Goal: Task Accomplishment & Management: Manage account settings

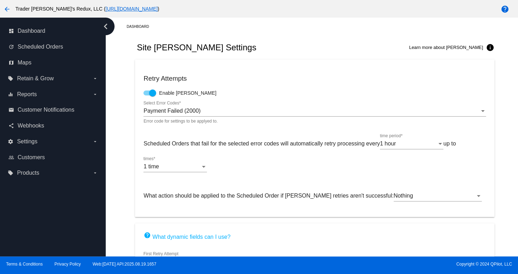
click at [257, 30] on div "Dashboard" at bounding box center [320, 26] width 387 height 11
click at [36, 68] on link "map Maps" at bounding box center [53, 62] width 90 height 11
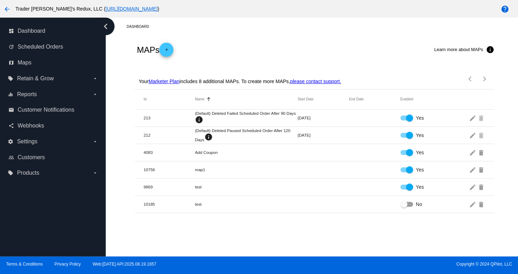
drag, startPoint x: 59, startPoint y: 232, endPoint x: 58, endPoint y: 237, distance: 5.7
click at [39, 237] on div "dashboard Dashboard update Scheduled Orders map Maps local_offer Retain & Grow …" at bounding box center [53, 137] width 106 height 239
drag, startPoint x: 287, startPoint y: 201, endPoint x: 260, endPoint y: 191, distance: 27.6
click at [285, 200] on mat-row "10185 test No edit delete" at bounding box center [314, 204] width 359 height 17
click at [39, 80] on span "Retain & Grow" at bounding box center [35, 78] width 37 height 6
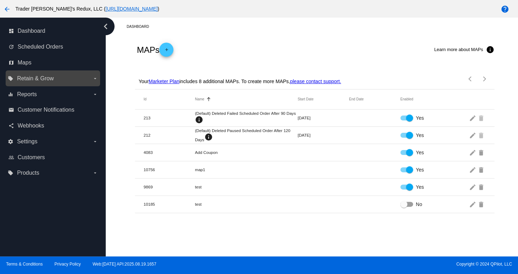
click at [0, 0] on input "local_offer Retain & Grow arrow_drop_down" at bounding box center [0, 0] width 0 height 0
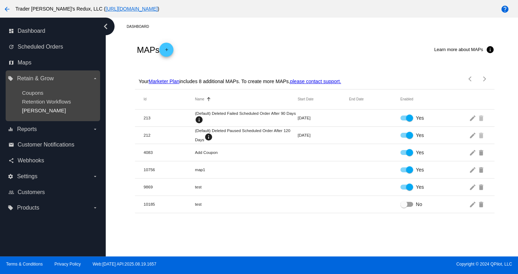
click at [30, 110] on span "[PERSON_NAME]" at bounding box center [44, 110] width 44 height 6
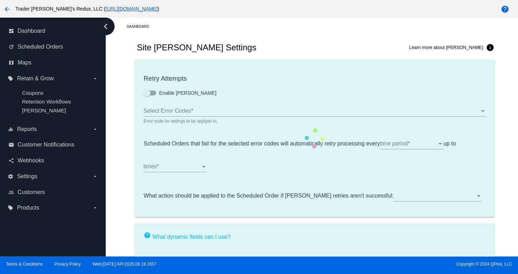
checkbox input "true"
type input "If no changes are made, we will automatically retry processing your {{Scheduled…"
type input "If no changes are made, we will automatically {{DunningAction}} your {{Schedule…"
type input "Your {{ScheduledOrder}} was {{DunningAction}}."
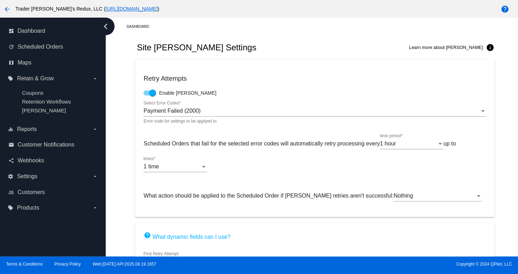
click at [278, 85] on mat-card "Retry Attempts Enable [PERSON_NAME] Payment Failed (2000) Select Error Codes * …" at bounding box center [314, 139] width 359 height 158
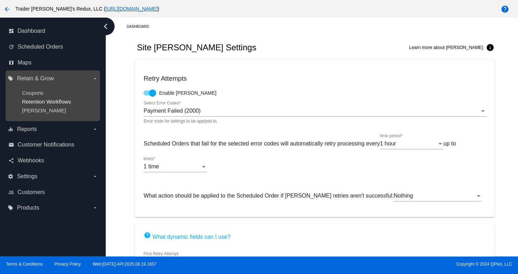
click at [37, 100] on span "Retention Workflows" at bounding box center [46, 102] width 49 height 6
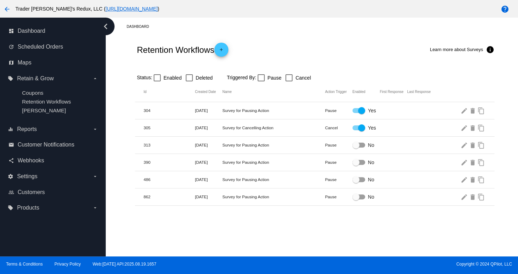
click at [346, 158] on mat-row "390 [DATE] Survey for Pausing Action Pause No edit delete content_copy" at bounding box center [314, 162] width 359 height 17
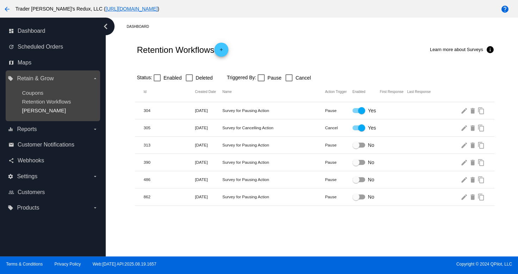
click at [33, 112] on span "[PERSON_NAME]" at bounding box center [44, 110] width 44 height 6
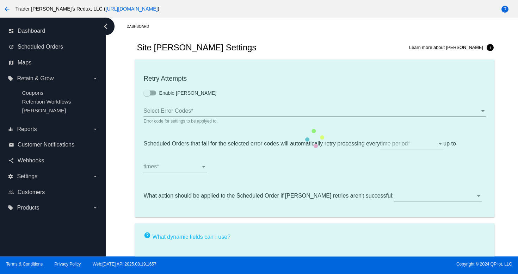
checkbox input "true"
type input "If no changes are made, we will automatically retry processing your {{Scheduled…"
type input "If no changes are made, we will automatically {{DunningAction}} your {{Schedule…"
type input "Your {{ScheduledOrder}} was {{DunningAction}}."
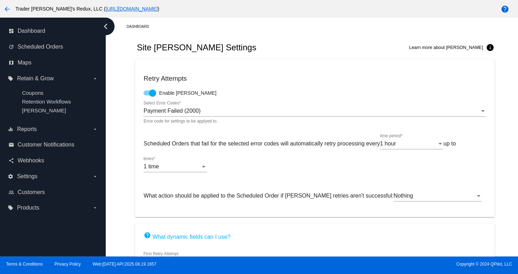
click at [238, 48] on div "Site [PERSON_NAME] Settings Learn more about [PERSON_NAME] info" at bounding box center [314, 48] width 359 height 24
click at [13, 64] on icon "map" at bounding box center [11, 63] width 6 height 6
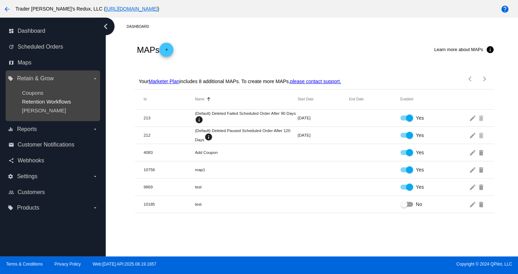
click at [50, 100] on span "Retention Workflows" at bounding box center [46, 102] width 49 height 6
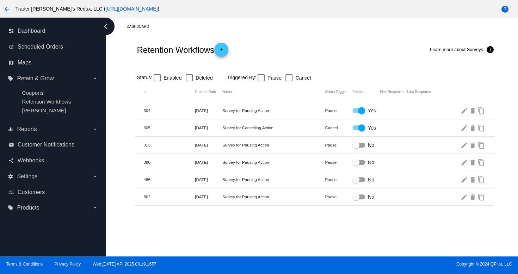
click at [381, 206] on div "Dashboard Retention Workflows add Learn more about Surveys info Status: Enabled…" at bounding box center [312, 137] width 412 height 239
click at [18, 64] on span "Maps" at bounding box center [25, 63] width 14 height 6
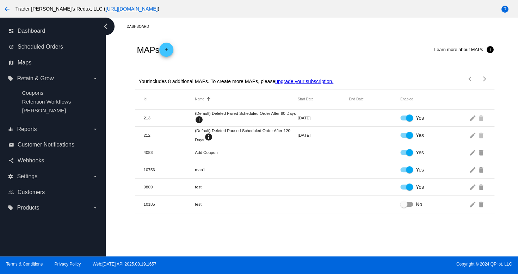
click at [293, 188] on mat-cell "test" at bounding box center [246, 187] width 103 height 5
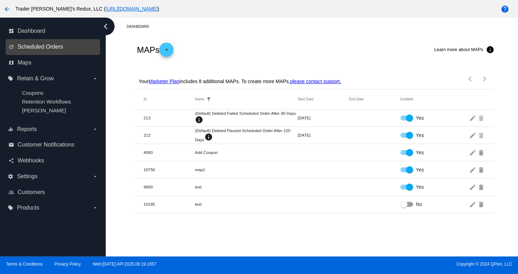
click at [30, 44] on span "Scheduled Orders" at bounding box center [40, 47] width 45 height 6
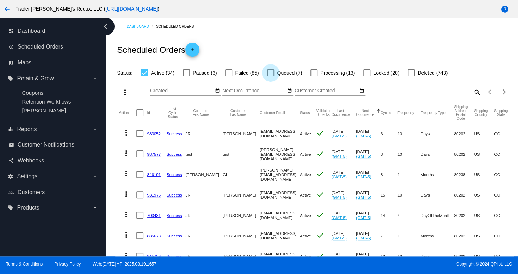
click at [290, 75] on span "Queued (7)" at bounding box center [289, 73] width 25 height 8
click at [271, 76] on input "Queued (7)" at bounding box center [270, 76] width 0 height 0
checkbox input "true"
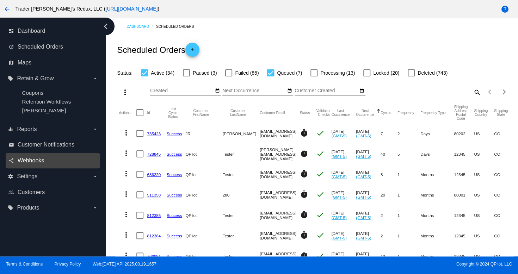
click at [27, 164] on span "Webhooks" at bounding box center [31, 161] width 26 height 6
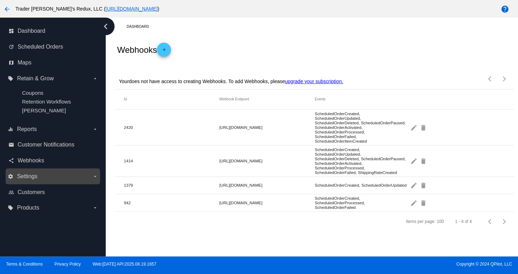
click at [32, 178] on span "Settings" at bounding box center [27, 176] width 20 height 6
click at [0, 0] on input "settings Settings arrow_drop_down" at bounding box center [0, 0] width 0 height 0
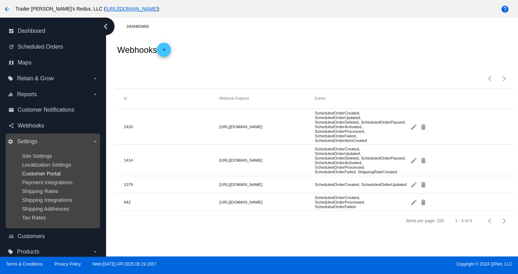
click at [37, 176] on span "Customer Portal" at bounding box center [41, 174] width 39 height 6
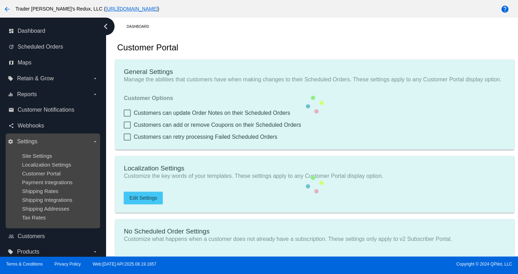
checkbox input "true"
type input "Create a Subscription"
type input "[URL][DOMAIN_NAME]"
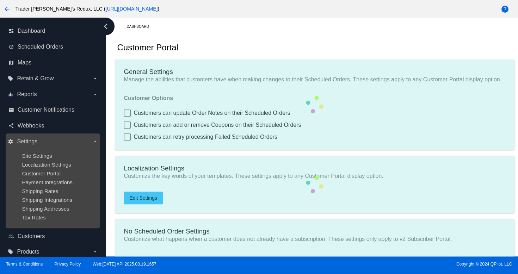
checkbox input "true"
type input "1"
type input "20"
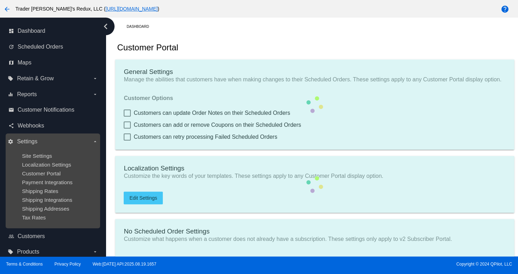
type input "500"
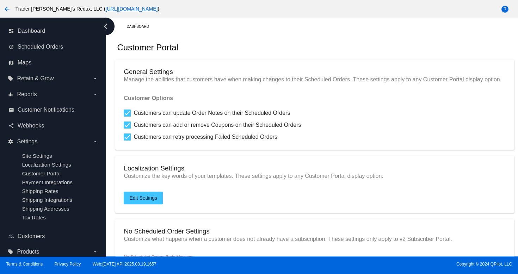
click at [219, 213] on mat-card "Localization Settings Customize the key words of your templates. These settings…" at bounding box center [314, 184] width 399 height 57
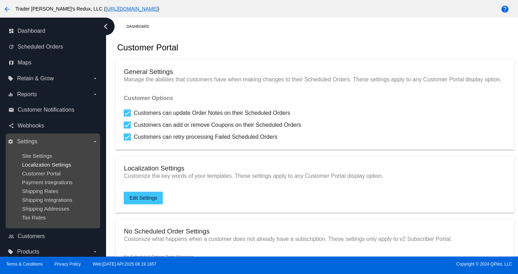
click at [28, 164] on span "Localization Settings" at bounding box center [46, 165] width 49 height 6
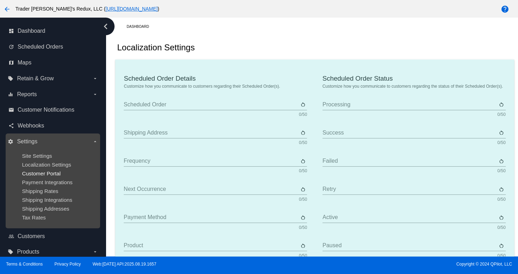
click at [39, 176] on span "Customer Portal" at bounding box center [41, 174] width 39 height 6
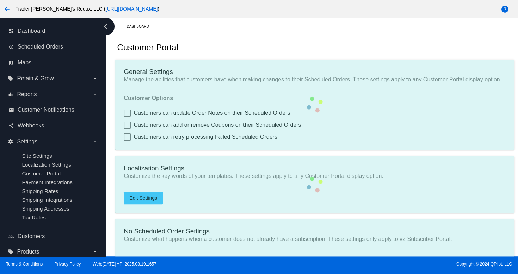
checkbox input "true"
type input "Create a Subscription"
type input "[URL][DOMAIN_NAME]"
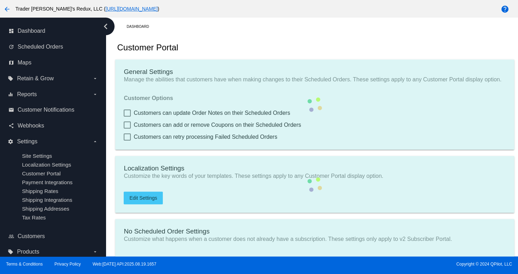
checkbox input "true"
type input "1"
type input "20"
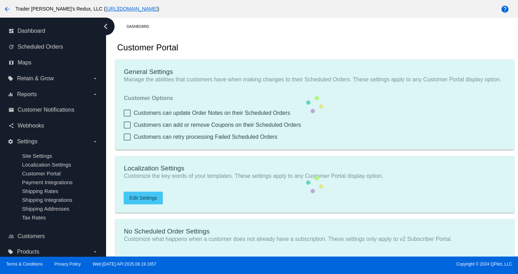
type input "500"
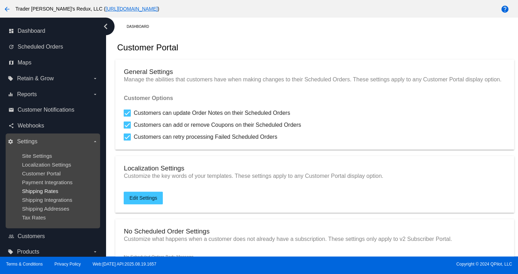
click at [40, 193] on span "Shipping Rates" at bounding box center [40, 191] width 36 height 6
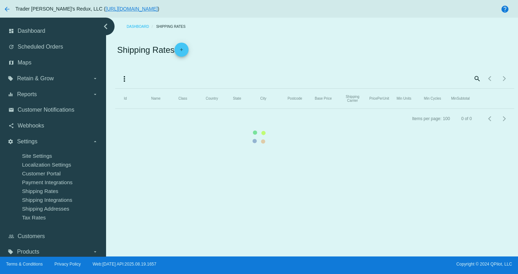
click at [115, 109] on mat-table "Id Name Class Country State City Postcode Base Price Shipping Carrier PricePerU…" at bounding box center [314, 99] width 399 height 20
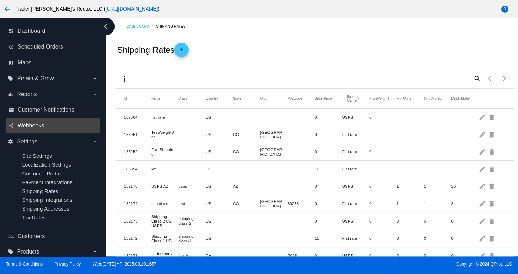
click at [30, 125] on span "Webhooks" at bounding box center [31, 126] width 26 height 6
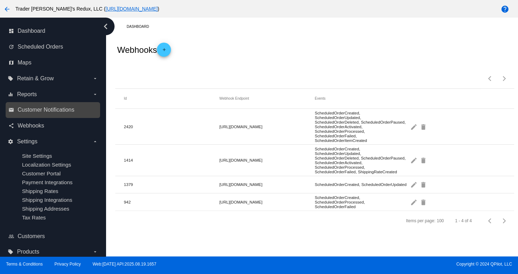
click at [33, 104] on div "email Customer Notifications" at bounding box center [53, 110] width 94 height 16
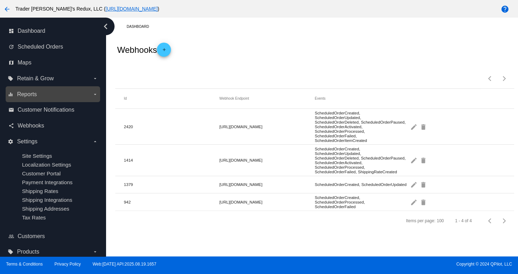
drag, startPoint x: 34, startPoint y: 95, endPoint x: 39, endPoint y: 98, distance: 5.4
click at [36, 95] on span "Reports" at bounding box center [27, 94] width 20 height 6
click at [0, 0] on input "equalizer Reports arrow_drop_down" at bounding box center [0, 0] width 0 height 0
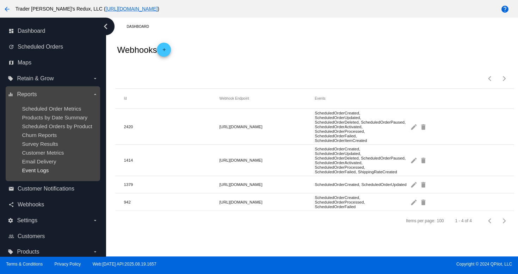
click at [38, 170] on span "Event Logs" at bounding box center [35, 170] width 27 height 6
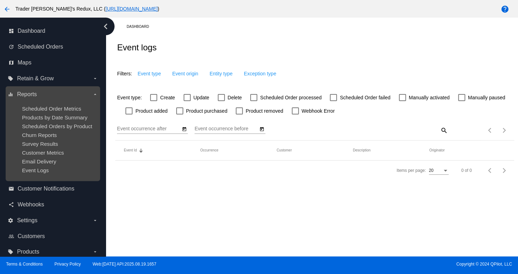
click at [44, 157] on ul "Scheduled Order Metrics Products by Date Summary Scheduled Orders by Product Ch…" at bounding box center [53, 139] width 90 height 79
click at [57, 147] on span "Survey Results" at bounding box center [40, 144] width 36 height 6
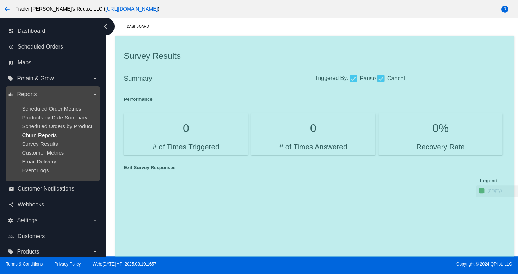
click at [54, 137] on span "Churn Reports" at bounding box center [39, 135] width 35 height 6
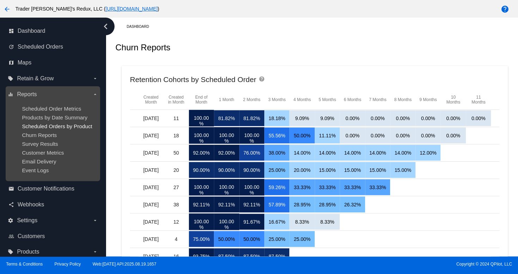
click at [63, 124] on span "Scheduled Orders by Product" at bounding box center [57, 126] width 70 height 6
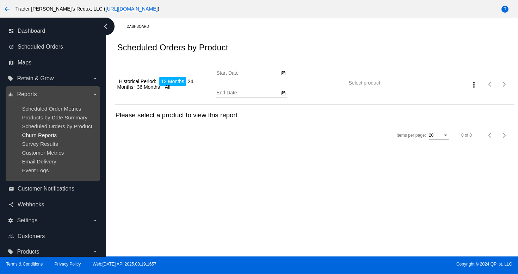
click at [51, 134] on span "Churn Reports" at bounding box center [39, 135] width 35 height 6
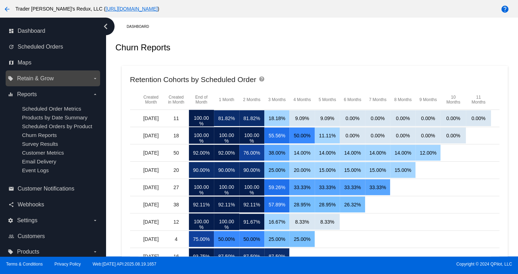
click at [47, 80] on span "Retain & Grow" at bounding box center [35, 78] width 37 height 6
click at [0, 0] on input "local_offer Retain & Grow arrow_drop_down" at bounding box center [0, 0] width 0 height 0
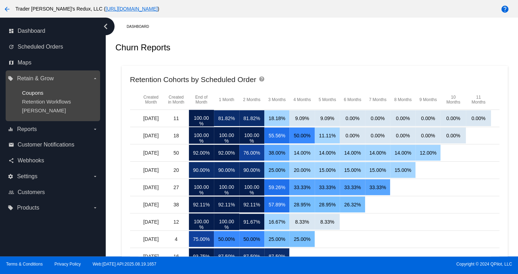
click at [28, 93] on span "Coupons" at bounding box center [32, 93] width 21 height 6
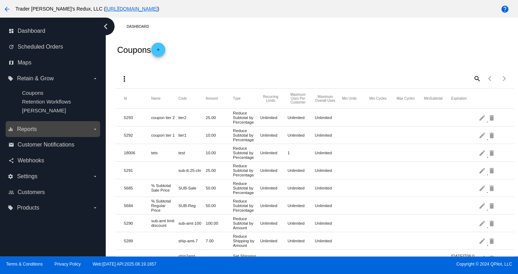
drag, startPoint x: 44, startPoint y: 135, endPoint x: 45, endPoint y: 148, distance: 12.8
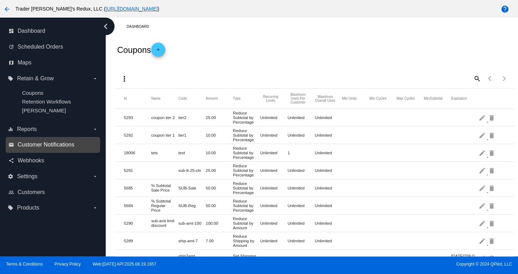
click at [44, 136] on div "equalizer Reports arrow_drop_down" at bounding box center [53, 129] width 94 height 16
click at [45, 148] on span "Customer Notifications" at bounding box center [46, 145] width 57 height 6
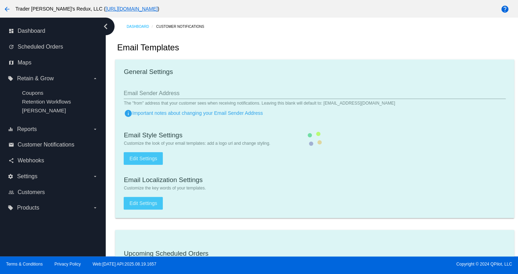
checkbox input "true"
type input "1"
checkbox input "true"
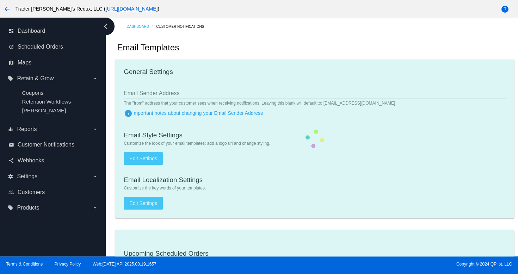
checkbox input "true"
type input "[EMAIL_ADDRESS][DOMAIN_NAME]"
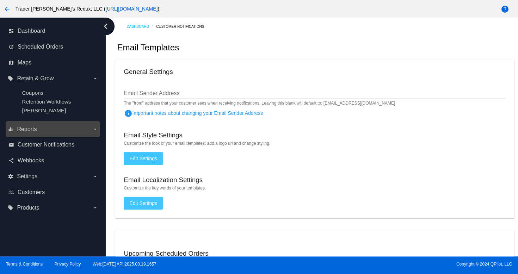
drag, startPoint x: 29, startPoint y: 124, endPoint x: 31, endPoint y: 127, distance: 3.6
click at [31, 126] on div "equalizer Reports arrow_drop_down" at bounding box center [53, 129] width 94 height 16
click at [31, 129] on span "Reports" at bounding box center [27, 129] width 20 height 6
click at [0, 0] on input "equalizer Reports arrow_drop_down" at bounding box center [0, 0] width 0 height 0
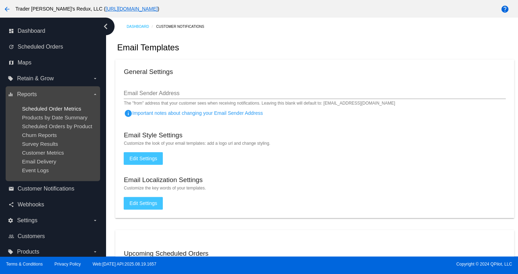
click at [68, 107] on span "Scheduled Order Metrics" at bounding box center [51, 109] width 59 height 6
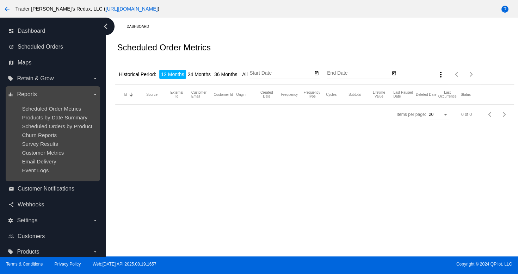
click at [64, 112] on ul "Scheduled Order Metrics Products by Date Summary Scheduled Orders by Product Ch…" at bounding box center [53, 139] width 90 height 79
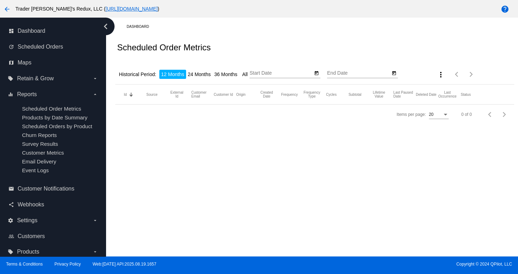
type input "[DATE]"
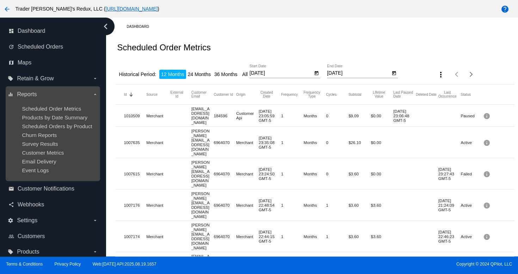
click at [35, 149] on ul "Scheduled Order Metrics Products by Date Summary Scheduled Orders by Product Ch…" at bounding box center [53, 139] width 90 height 79
click at [51, 141] on span "Survey Results" at bounding box center [40, 144] width 36 height 6
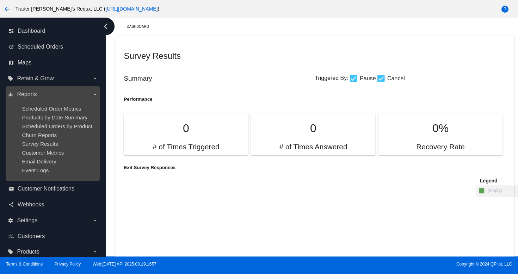
click at [39, 140] on ul "Scheduled Order Metrics Products by Date Summary Scheduled Orders by Product Ch…" at bounding box center [53, 139] width 90 height 79
click at [35, 133] on span "Churn Reports" at bounding box center [39, 135] width 35 height 6
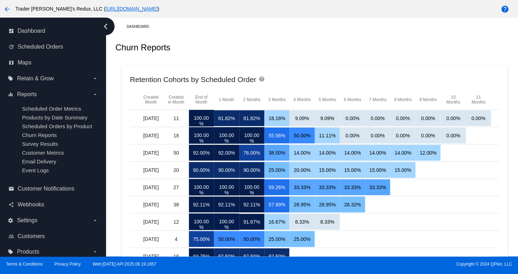
drag, startPoint x: 391, startPoint y: 133, endPoint x: 355, endPoint y: 131, distance: 36.0
click at [390, 133] on mat-cell "0.00%" at bounding box center [402, 136] width 25 height 16
click at [30, 62] on span "Maps" at bounding box center [25, 63] width 14 height 6
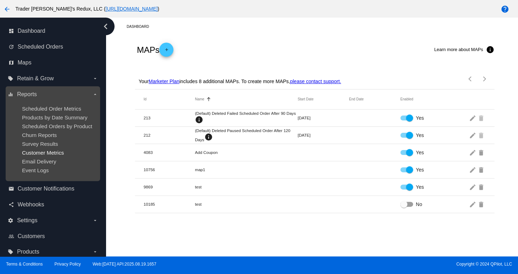
click at [59, 154] on span "Customer Metrics" at bounding box center [43, 153] width 42 height 6
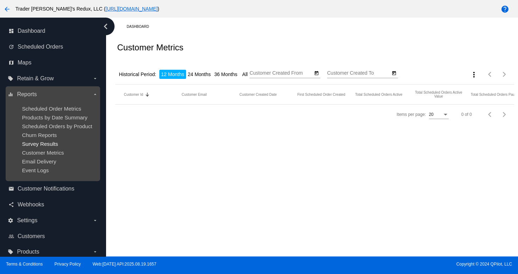
click at [37, 143] on span "Survey Results" at bounding box center [40, 144] width 36 height 6
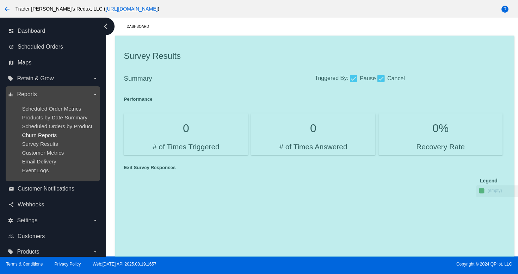
click at [41, 134] on span "Churn Reports" at bounding box center [39, 135] width 35 height 6
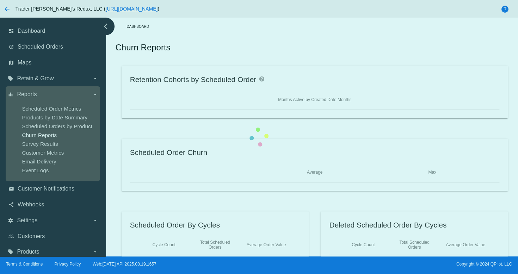
click at [115, 134] on div "Retention Cohorts by Scheduled Order help Months Active by Created Date Months …" at bounding box center [314, 165] width 399 height 198
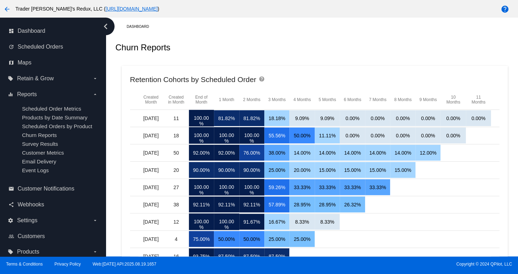
click at [44, 132] on ul "Scheduled Order Metrics Products by Date Summary Scheduled Orders by Product Ch…" at bounding box center [53, 139] width 90 height 79
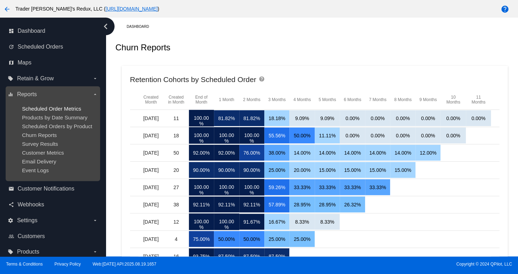
click at [33, 107] on span "Scheduled Order Metrics" at bounding box center [51, 109] width 59 height 6
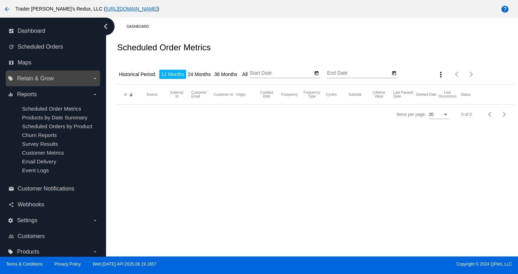
click at [31, 83] on label "local_offer Retain & Grow arrow_drop_down" at bounding box center [53, 78] width 90 height 11
click at [0, 0] on input "local_offer Retain & Grow arrow_drop_down" at bounding box center [0, 0] width 0 height 0
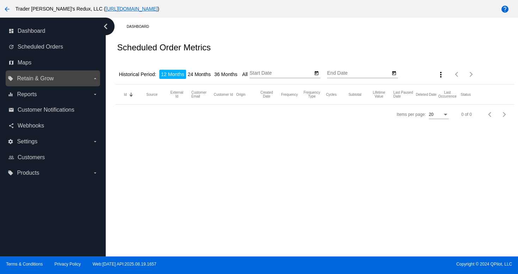
type input "[DATE]"
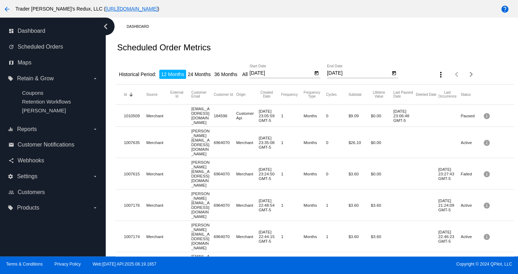
click at [39, 91] on span "Coupons" at bounding box center [32, 93] width 21 height 6
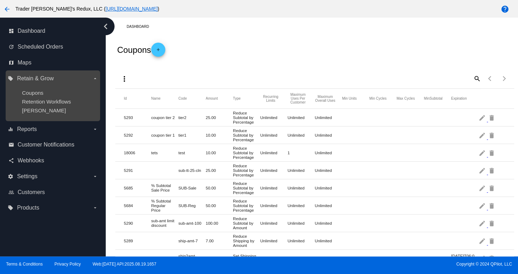
click at [24, 115] on ul "Coupons Retention Workflows [PERSON_NAME]" at bounding box center [53, 101] width 90 height 35
click at [29, 112] on span "[PERSON_NAME]" at bounding box center [44, 110] width 44 height 6
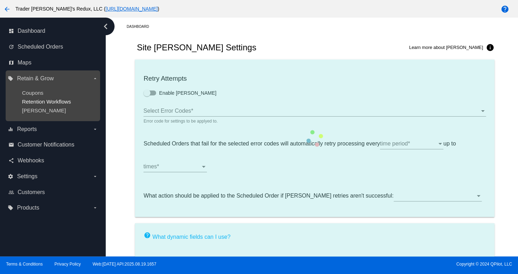
click at [32, 105] on span "Retention Workflows" at bounding box center [46, 102] width 49 height 6
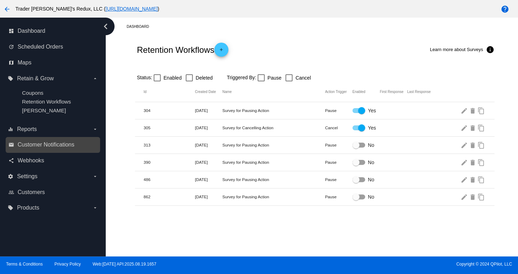
click at [64, 141] on link "email Customer Notifications" at bounding box center [53, 144] width 90 height 11
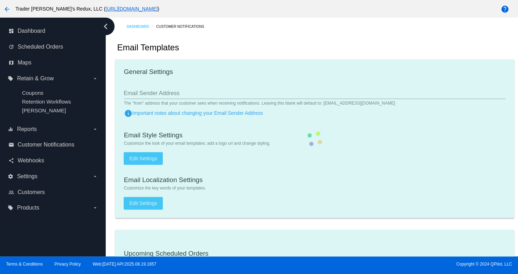
checkbox input "true"
type input "1"
checkbox input "true"
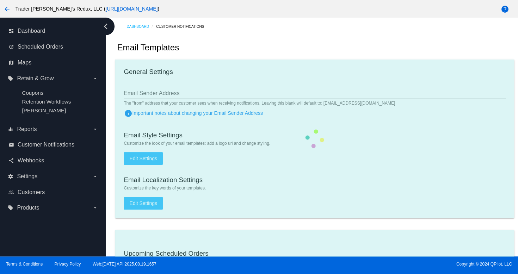
checkbox input "true"
type input "[EMAIL_ADDRESS][DOMAIN_NAME]"
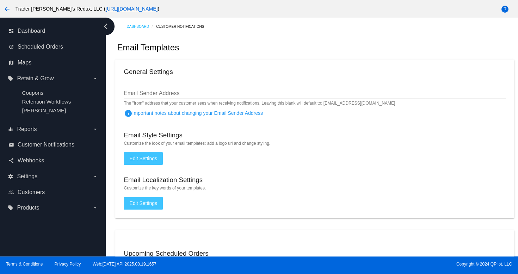
click at [343, 121] on mat-card "General Settings Email Sender Address The "from" address that your customer see…" at bounding box center [314, 139] width 399 height 159
click at [49, 140] on link "email Customer Notifications" at bounding box center [53, 144] width 90 height 11
click at [33, 164] on span "Webhooks" at bounding box center [31, 161] width 26 height 6
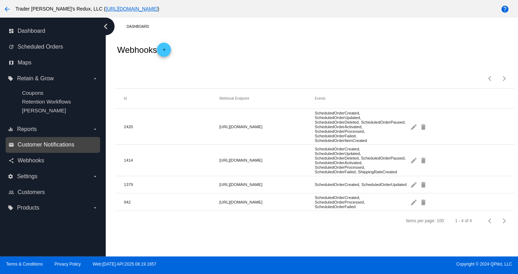
click at [46, 147] on span "Customer Notifications" at bounding box center [46, 145] width 57 height 6
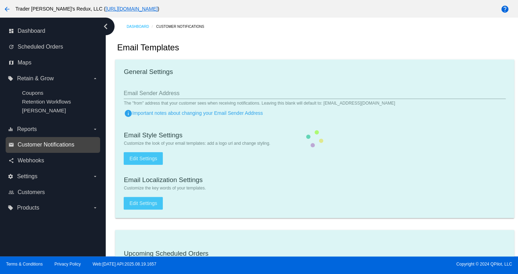
checkbox input "true"
type input "1"
checkbox input "true"
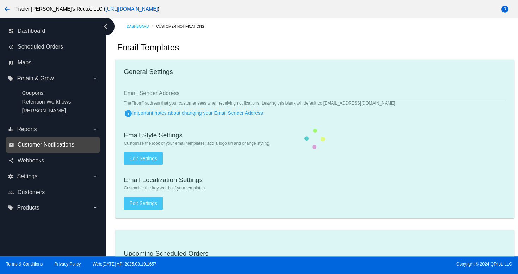
checkbox input "true"
type input "[EMAIL_ADDRESS][DOMAIN_NAME]"
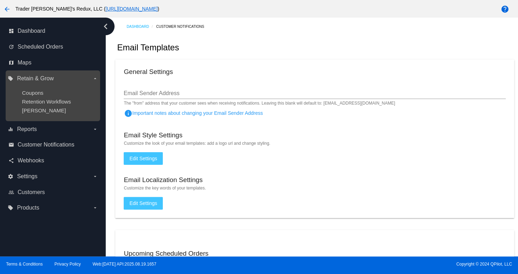
click at [21, 109] on ul "Coupons Retention Workflows [PERSON_NAME]" at bounding box center [53, 101] width 90 height 35
click at [42, 110] on span "[PERSON_NAME]" at bounding box center [44, 110] width 44 height 6
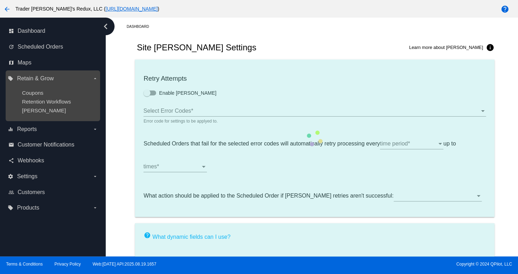
checkbox input "true"
type input "If no changes are made, we will automatically retry processing your {{Scheduled…"
type input "If no changes are made, we will automatically {{DunningAction}} your {{Schedule…"
type input "Your {{ScheduledOrder}} was {{DunningAction}}."
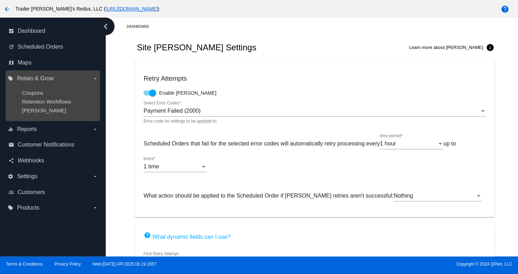
click at [46, 105] on ul "Coupons Retention Workflows [PERSON_NAME]" at bounding box center [53, 101] width 90 height 35
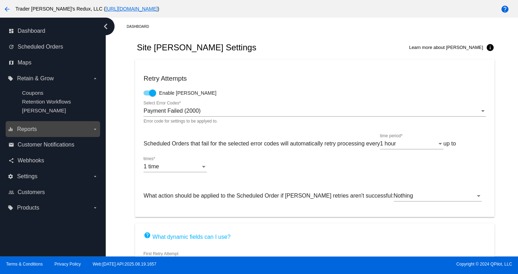
click at [33, 133] on label "equalizer Reports arrow_drop_down" at bounding box center [53, 129] width 90 height 11
click at [0, 0] on input "equalizer Reports arrow_drop_down" at bounding box center [0, 0] width 0 height 0
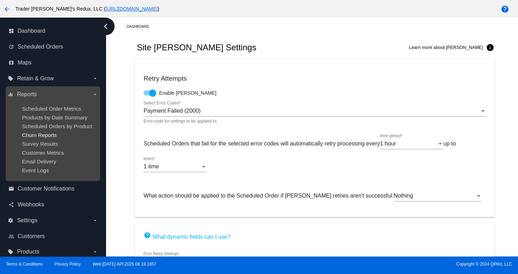
click at [31, 138] on span "Churn Reports" at bounding box center [39, 135] width 35 height 6
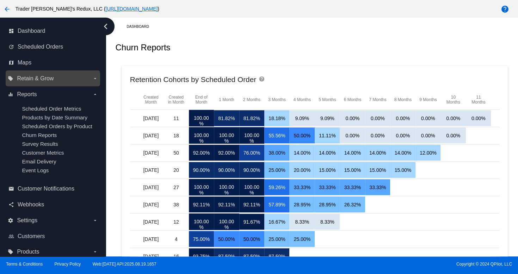
click at [42, 81] on span "Retain & Grow" at bounding box center [35, 78] width 37 height 6
click at [0, 0] on input "local_offer Retain & Grow arrow_drop_down" at bounding box center [0, 0] width 0 height 0
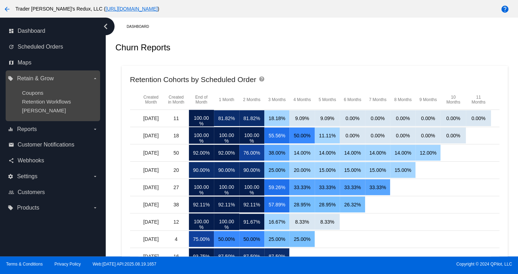
click at [32, 96] on div "Coupons" at bounding box center [58, 93] width 73 height 6
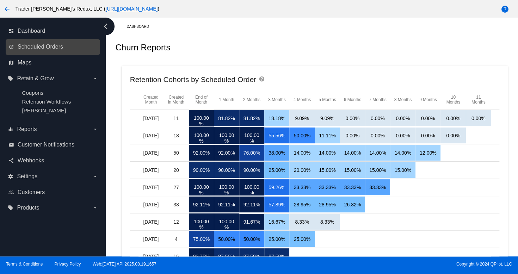
click at [41, 51] on link "update Scheduled Orders" at bounding box center [53, 46] width 90 height 11
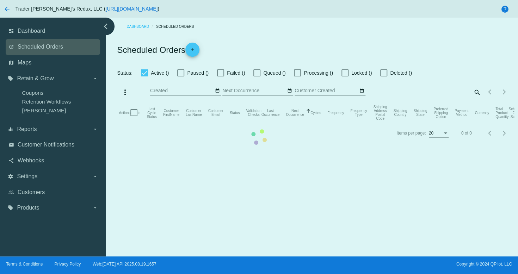
checkbox input "true"
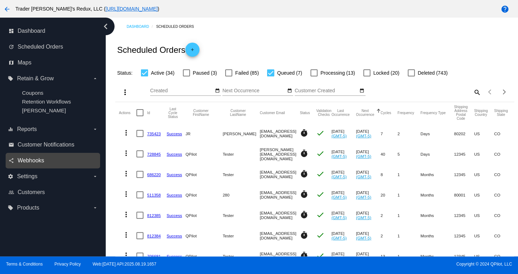
click at [30, 159] on span "Webhooks" at bounding box center [31, 161] width 26 height 6
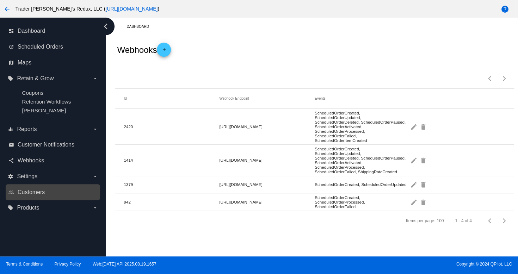
click at [40, 198] on link "people_outline Customers" at bounding box center [53, 192] width 90 height 11
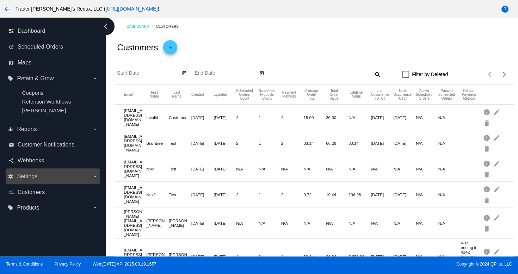
click at [63, 183] on div "settings Settings arrow_drop_down" at bounding box center [53, 176] width 94 height 16
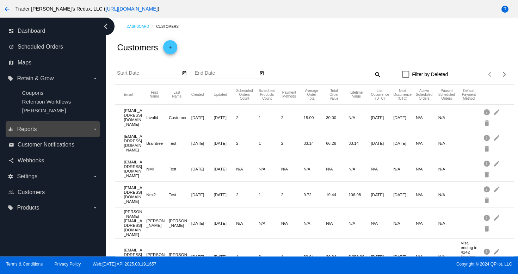
click at [56, 122] on div "equalizer Reports arrow_drop_down" at bounding box center [53, 129] width 94 height 16
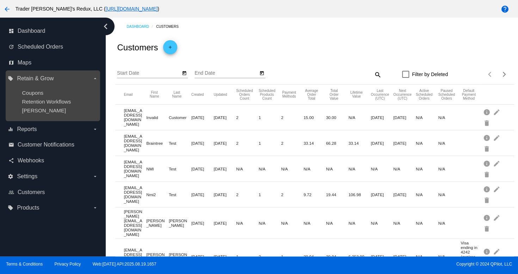
click at [59, 97] on ul "Coupons Retention Workflows [PERSON_NAME]" at bounding box center [53, 101] width 90 height 35
click at [36, 92] on span "Coupons" at bounding box center [32, 93] width 21 height 6
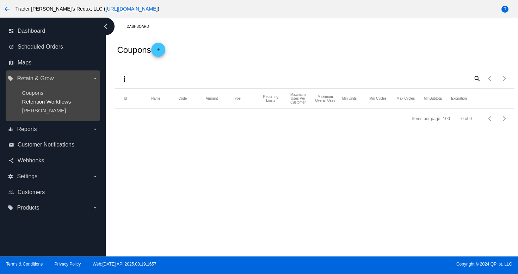
click at [43, 104] on span "Retention Workflows" at bounding box center [46, 102] width 49 height 6
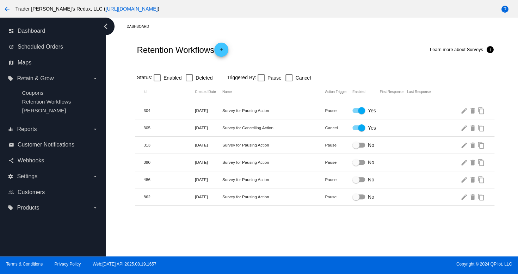
click at [308, 50] on div "Retention Workflows add Learn more about Surveys info" at bounding box center [314, 50] width 359 height 28
